Goal: Task Accomplishment & Management: Manage account settings

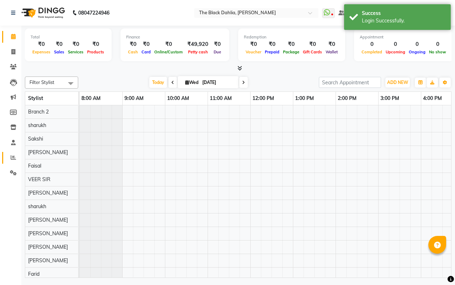
click at [15, 159] on icon at bounding box center [13, 157] width 5 height 5
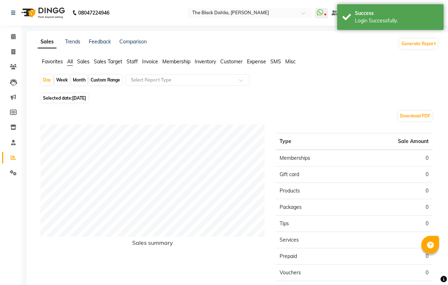
click at [102, 77] on div "Custom Range" at bounding box center [105, 80] width 33 height 10
select select "9"
select select "2025"
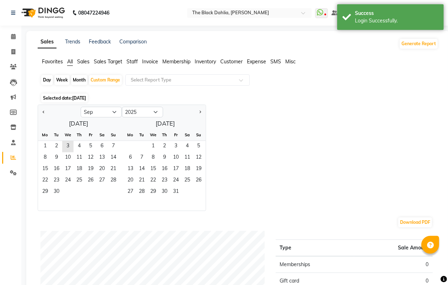
click at [71, 98] on span "Selected date: [DATE]" at bounding box center [64, 98] width 47 height 9
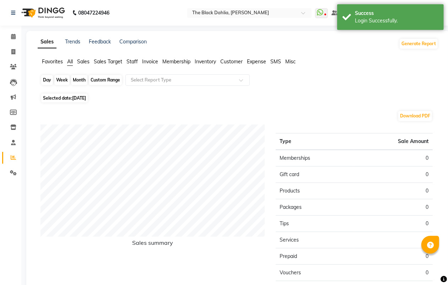
click at [101, 75] on div "Custom Range" at bounding box center [105, 80] width 33 height 10
select select "9"
select select "2025"
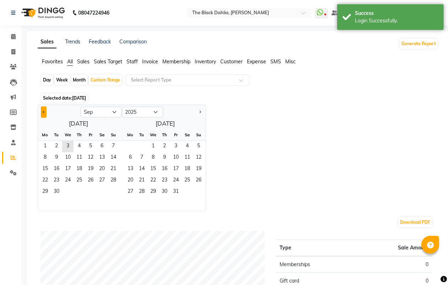
click at [43, 112] on span "Previous month" at bounding box center [44, 111] width 2 height 2
select select "8"
click at [87, 143] on span "1" at bounding box center [90, 146] width 11 height 11
click at [115, 191] on span "31" at bounding box center [113, 191] width 11 height 11
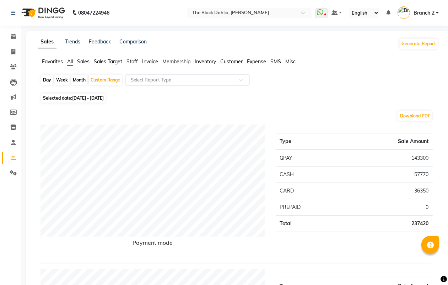
click at [104, 100] on span "[DATE] - [DATE]" at bounding box center [88, 97] width 32 height 5
select select "8"
select select "2025"
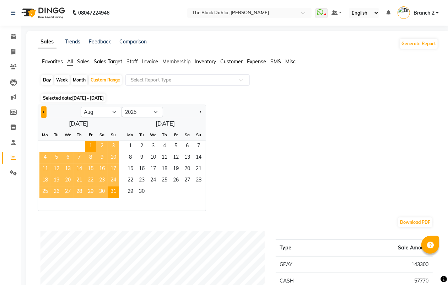
click at [42, 112] on button "Previous month" at bounding box center [44, 111] width 6 height 11
select select "7"
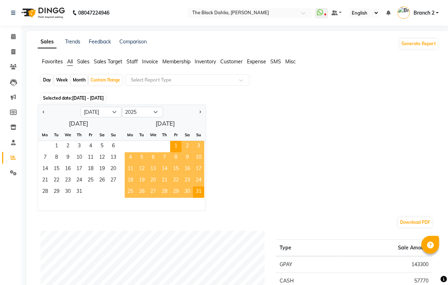
click at [50, 145] on div "1 2 3 4 5 6" at bounding box center [78, 146] width 81 height 11
click at [57, 145] on span "1" at bounding box center [56, 146] width 11 height 11
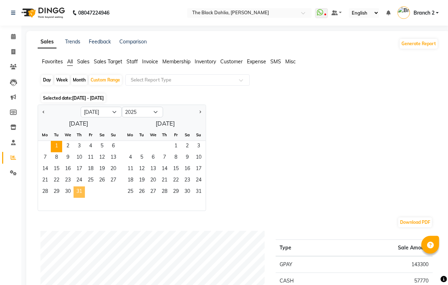
click at [79, 188] on span "31" at bounding box center [79, 191] width 11 height 11
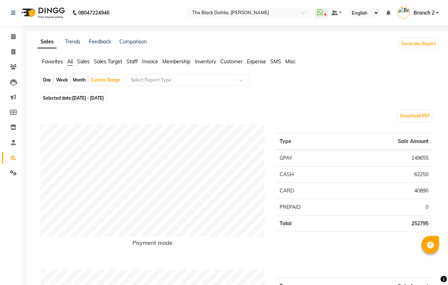
click at [104, 97] on span "[DATE] - [DATE]" at bounding box center [88, 97] width 32 height 5
select select "7"
select select "2025"
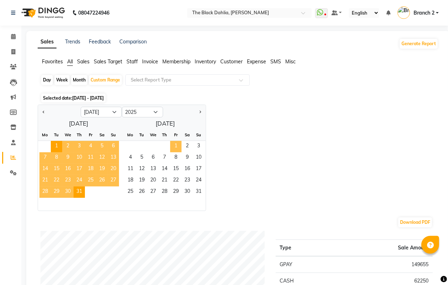
click at [171, 149] on span "1" at bounding box center [175, 146] width 11 height 11
select select "8"
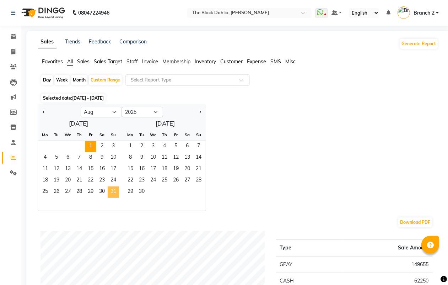
click at [112, 191] on span "31" at bounding box center [113, 191] width 11 height 11
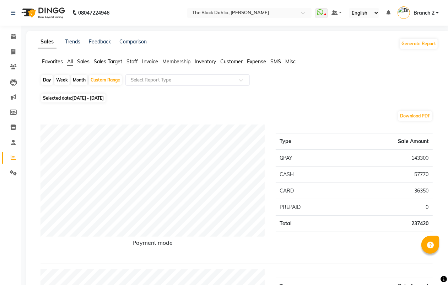
click at [417, 11] on span "Branch 2" at bounding box center [424, 12] width 21 height 7
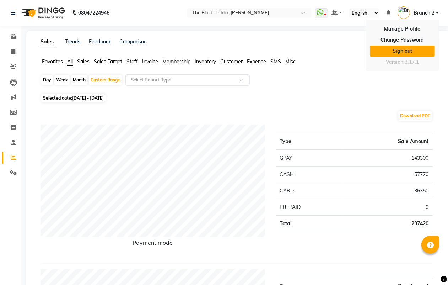
click at [408, 52] on link "Sign out" at bounding box center [402, 51] width 65 height 11
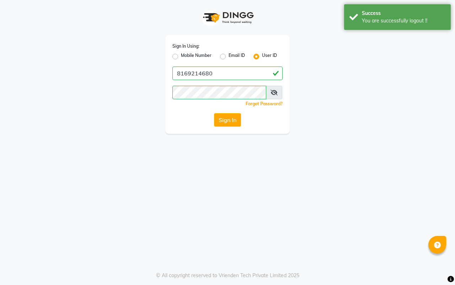
click at [181, 57] on label "Mobile Number" at bounding box center [196, 56] width 31 height 9
click at [181, 57] on input "Mobile Number" at bounding box center [183, 54] width 5 height 5
radio input "true"
radio input "false"
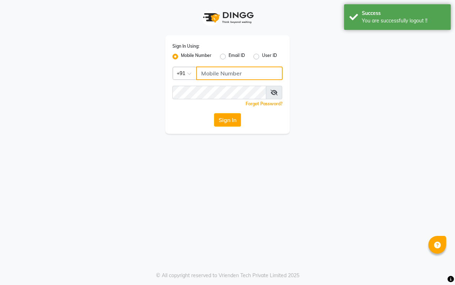
click at [206, 67] on input "Username" at bounding box center [239, 74] width 86 height 14
type input "7977738938"
click at [227, 118] on button "Sign In" at bounding box center [227, 120] width 27 height 14
